Goal: Task Accomplishment & Management: Complete application form

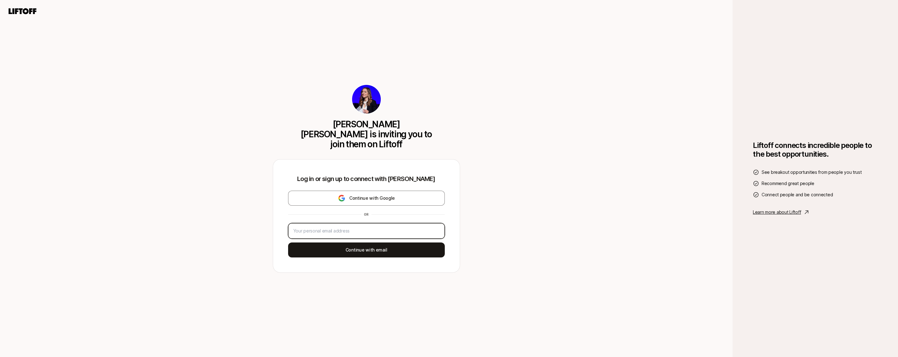
click at [346, 227] on input "email" at bounding box center [367, 230] width 146 height 7
type input "[EMAIL_ADDRESS][DOMAIN_NAME]"
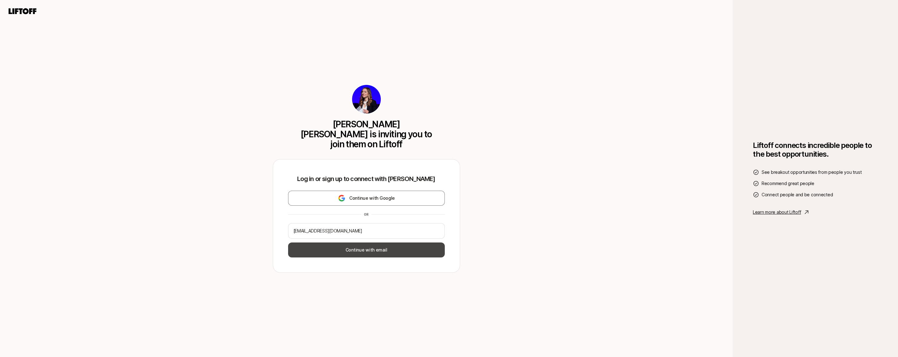
click at [344, 251] on button "Continue with email" at bounding box center [366, 250] width 157 height 15
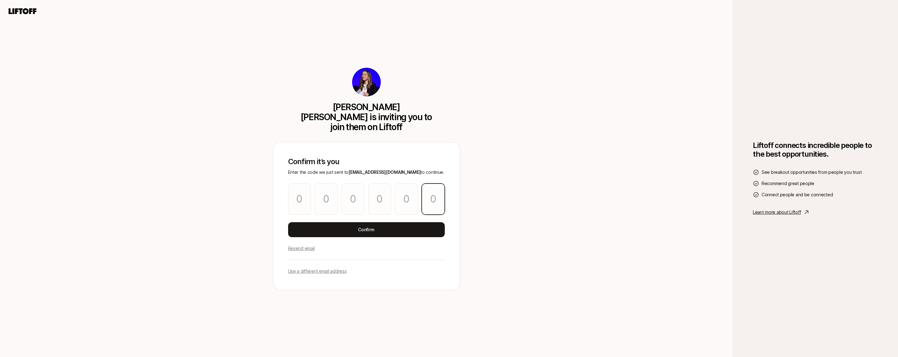
paste input "7"
type input "6"
type input "5"
type input "4"
type input "3"
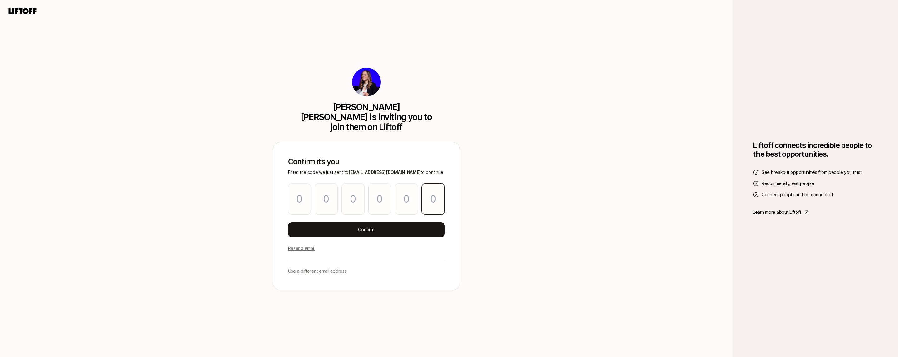
type input "2"
type input "7"
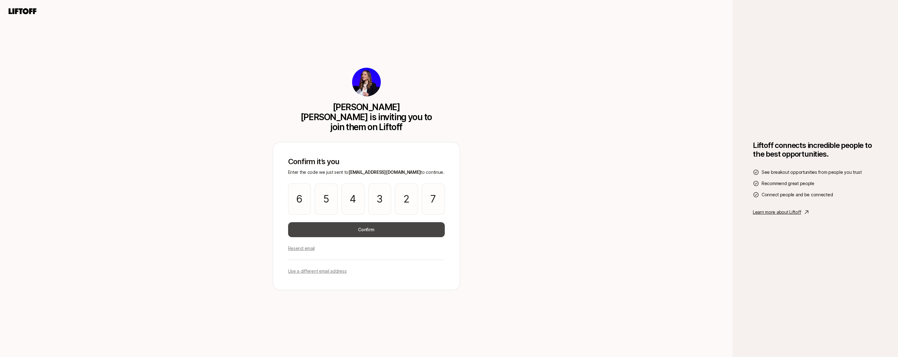
click at [379, 223] on button "Confirm" at bounding box center [366, 229] width 157 height 15
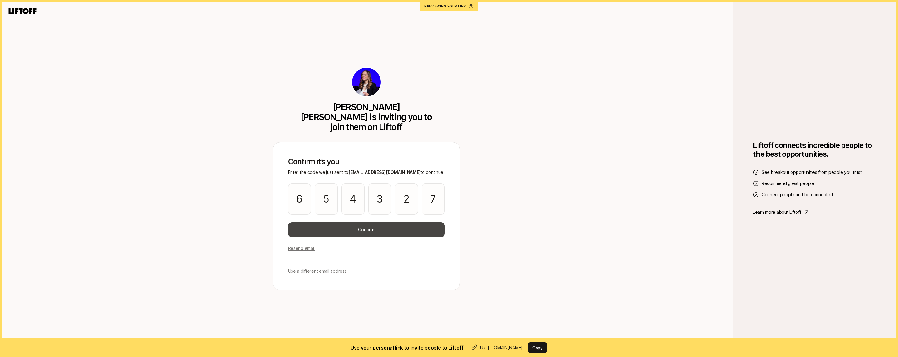
click at [364, 222] on button "Confirm" at bounding box center [366, 229] width 157 height 15
